Goal: Obtain resource: Download file/media

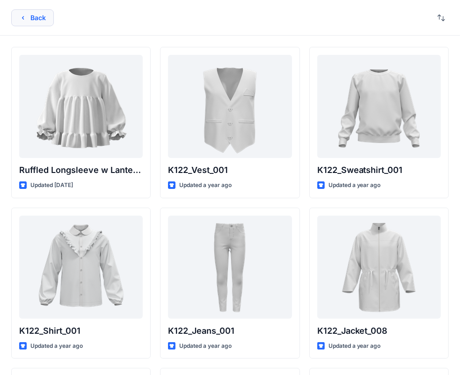
click at [19, 18] on icon "button" at bounding box center [22, 17] width 7 height 7
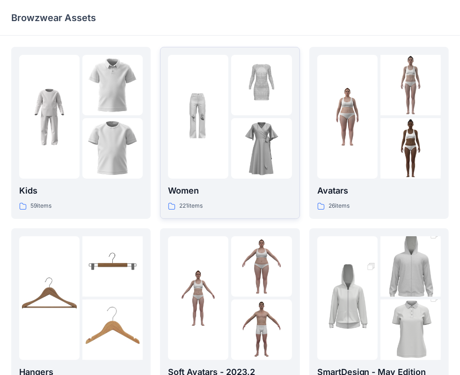
click at [244, 124] on img at bounding box center [261, 148] width 60 height 60
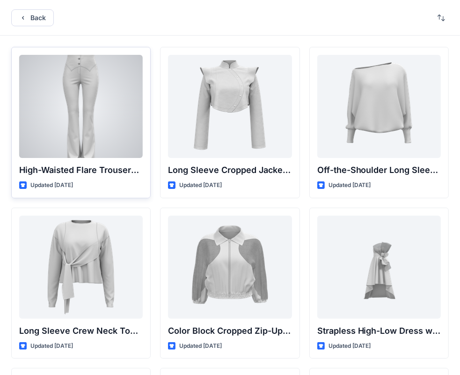
click at [94, 141] on div at bounding box center [81, 106] width 124 height 103
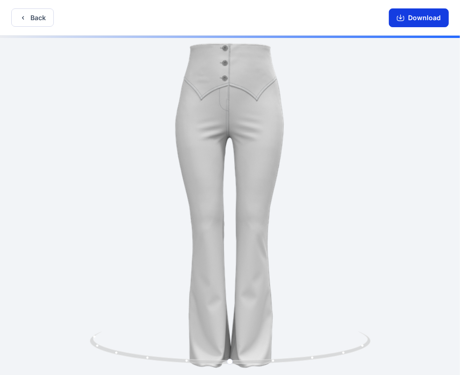
click at [407, 16] on button "Download" at bounding box center [419, 17] width 60 height 19
click at [42, 16] on button "Back" at bounding box center [32, 17] width 43 height 18
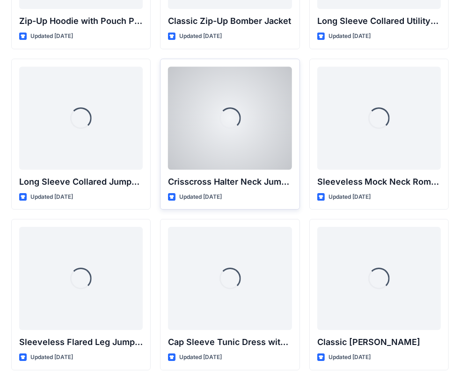
scroll to position [1914, 0]
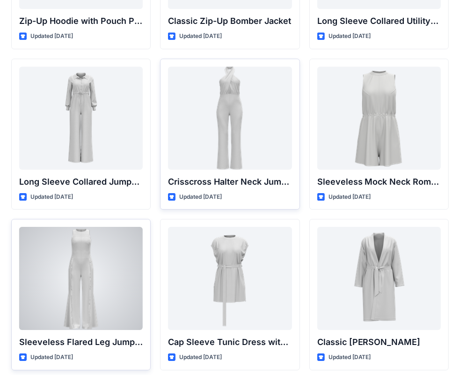
click at [114, 274] on div at bounding box center [81, 278] width 124 height 103
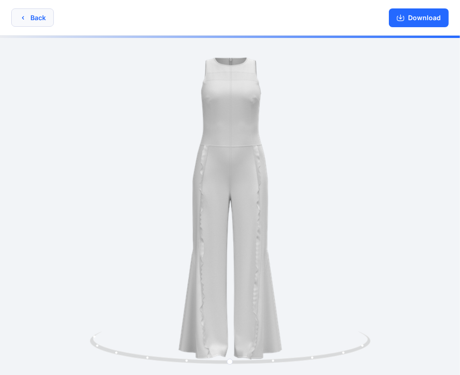
click at [34, 15] on button "Back" at bounding box center [32, 17] width 43 height 18
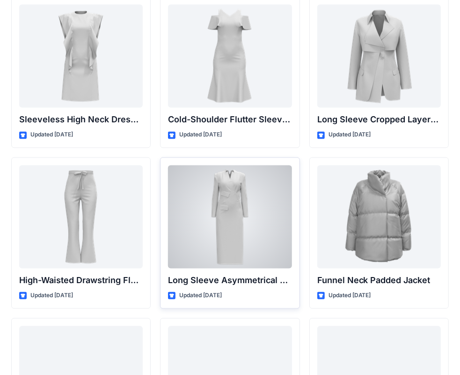
scroll to position [3558, 0]
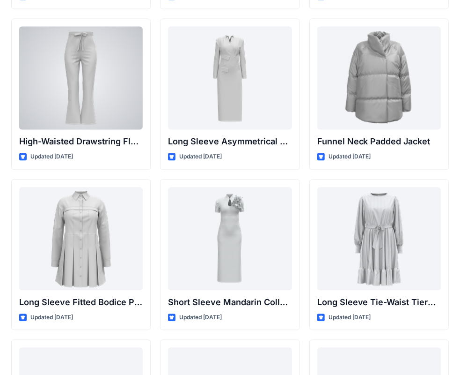
click at [106, 103] on div at bounding box center [81, 77] width 124 height 103
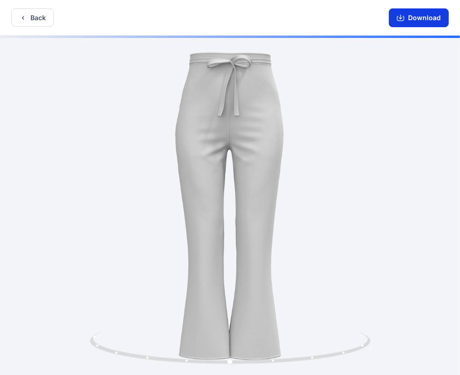
click at [398, 21] on icon "button" at bounding box center [400, 17] width 7 height 7
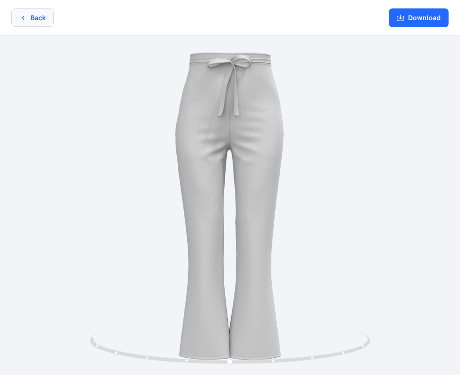
click at [22, 16] on icon "button" at bounding box center [22, 17] width 7 height 7
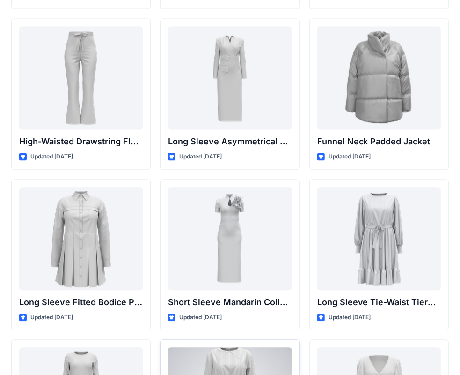
scroll to position [3839, 0]
